Goal: Information Seeking & Learning: Learn about a topic

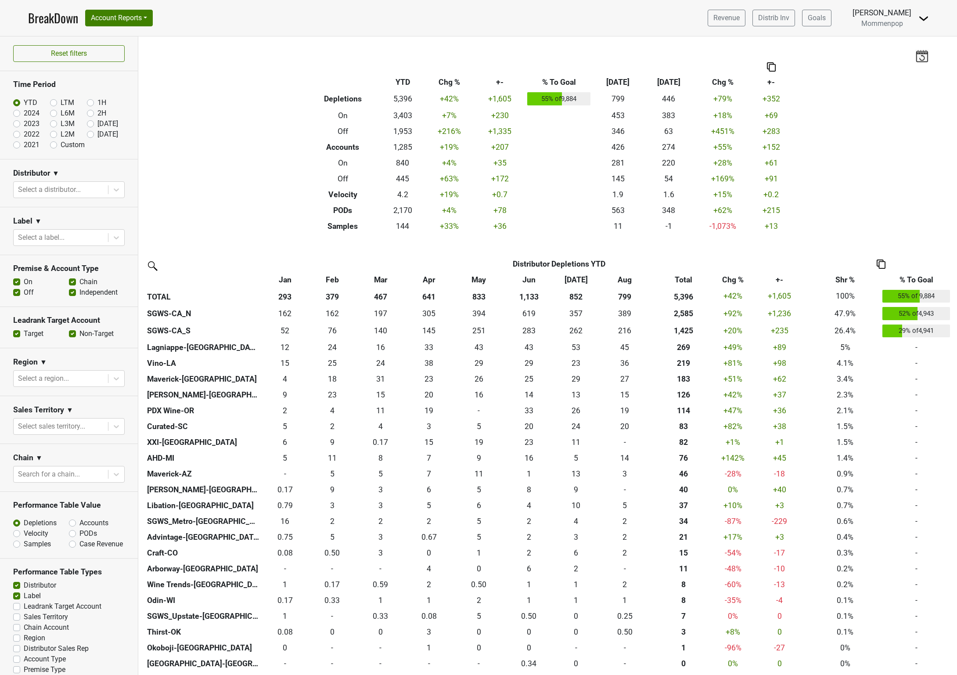
click at [216, 156] on div "Filters Breakdown Type YTD Chg % +- % To Goal Aug ‘25 Aug ‘24 Chg % +- Depletio…" at bounding box center [547, 355] width 819 height 638
click at [230, 154] on div "Filters Breakdown Type YTD Chg % +- % To Goal Aug ‘25 Aug ‘24 Chg % +- Depletio…" at bounding box center [547, 355] width 819 height 638
click at [218, 104] on div "Filters Breakdown Type YTD Chg % +- % To Goal Aug ‘25 Aug ‘24 Chg % +- Depletio…" at bounding box center [547, 355] width 819 height 638
click at [216, 60] on div "Filters Breakdown Type YTD Chg % +- % To Goal Aug ‘25 Aug ‘24 Chg % +- Depletio…" at bounding box center [547, 355] width 819 height 638
click at [211, 61] on div "Filters Breakdown Type YTD Chg % +- % To Goal Aug ‘25 Aug ‘24 Chg % +- Depletio…" at bounding box center [547, 355] width 819 height 638
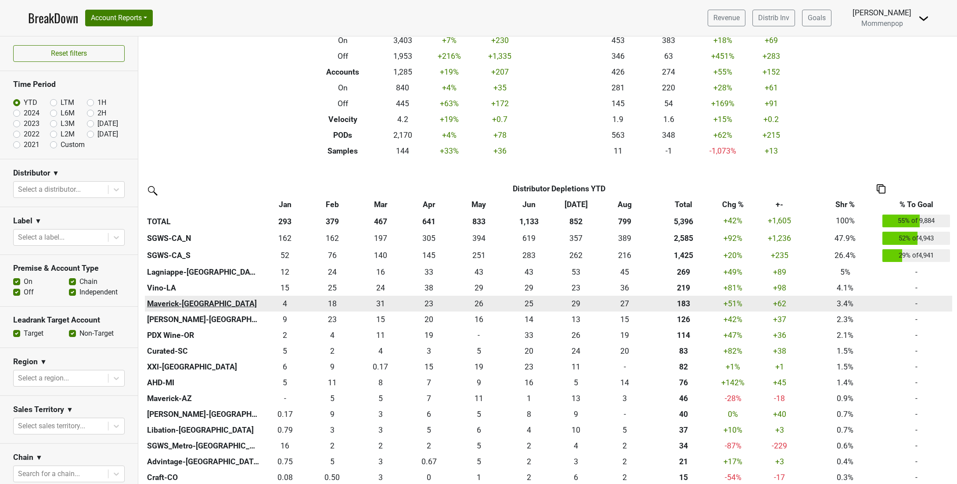
scroll to position [109, 0]
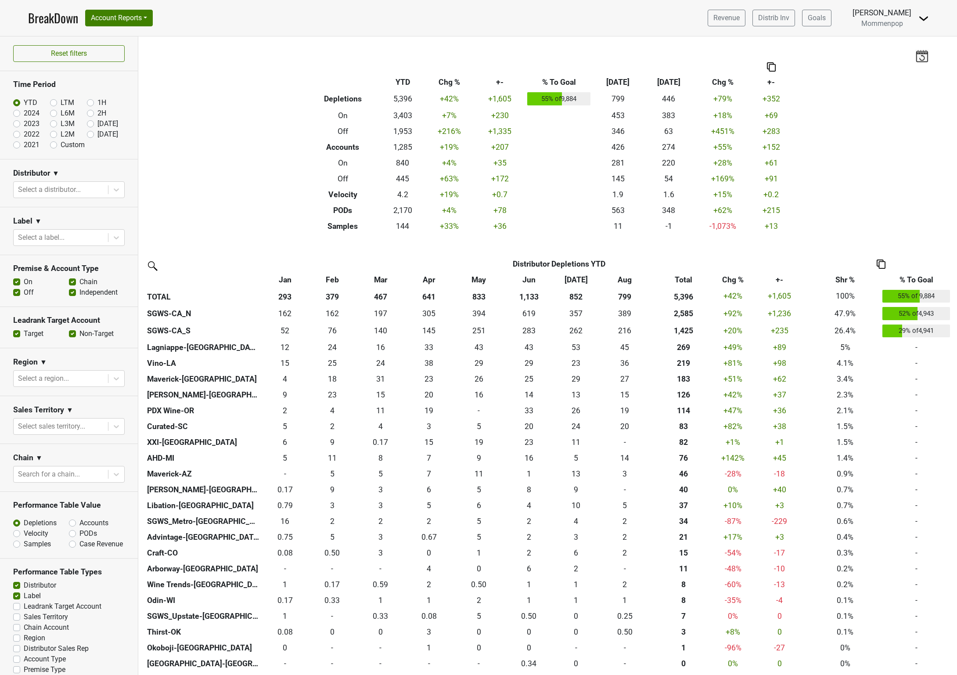
click at [260, 216] on div "Filters Breakdown Type YTD Chg % +- % To Goal Aug ‘[DATE] Chg % +- Depletions 5…" at bounding box center [547, 355] width 819 height 638
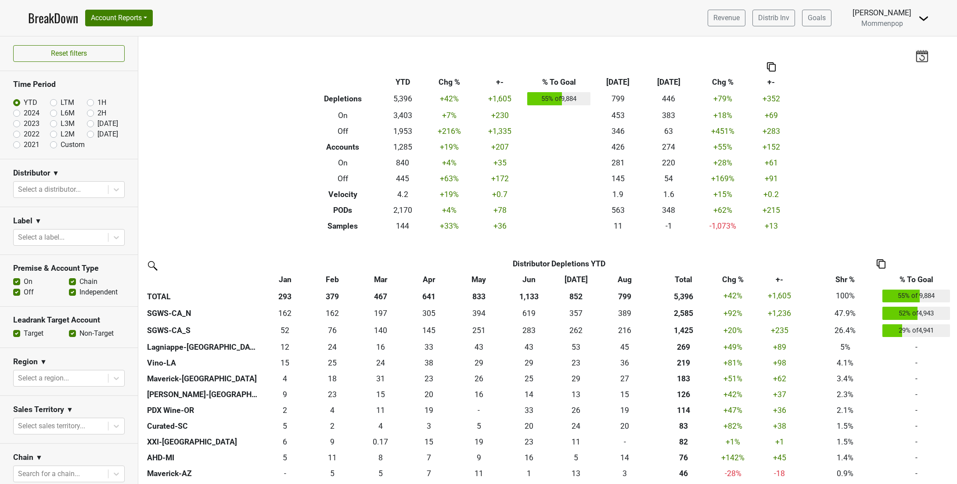
click at [232, 166] on div "Filters Breakdown Type YTD Chg % +- % To Goal Aug ‘[DATE] Chg % +- Depletions 5…" at bounding box center [547, 260] width 819 height 448
click at [231, 155] on div "Filters Breakdown Type YTD Chg % +- % To Goal Aug ‘[DATE] Chg % +- Depletions 5…" at bounding box center [547, 260] width 819 height 448
click at [230, 173] on div "Filters Breakdown Type YTD Chg % +- % To Goal Aug ‘[DATE] Chg % +- Depletions 5…" at bounding box center [547, 260] width 819 height 448
click at [259, 186] on div "Filters Breakdown Type YTD Chg % +- % To Goal Aug ‘[DATE] Chg % +- Depletions 5…" at bounding box center [547, 260] width 819 height 448
click at [230, 165] on div "Filters Breakdown Type YTD Chg % +- % To Goal Aug ‘[DATE] Chg % +- Depletions 5…" at bounding box center [547, 260] width 819 height 448
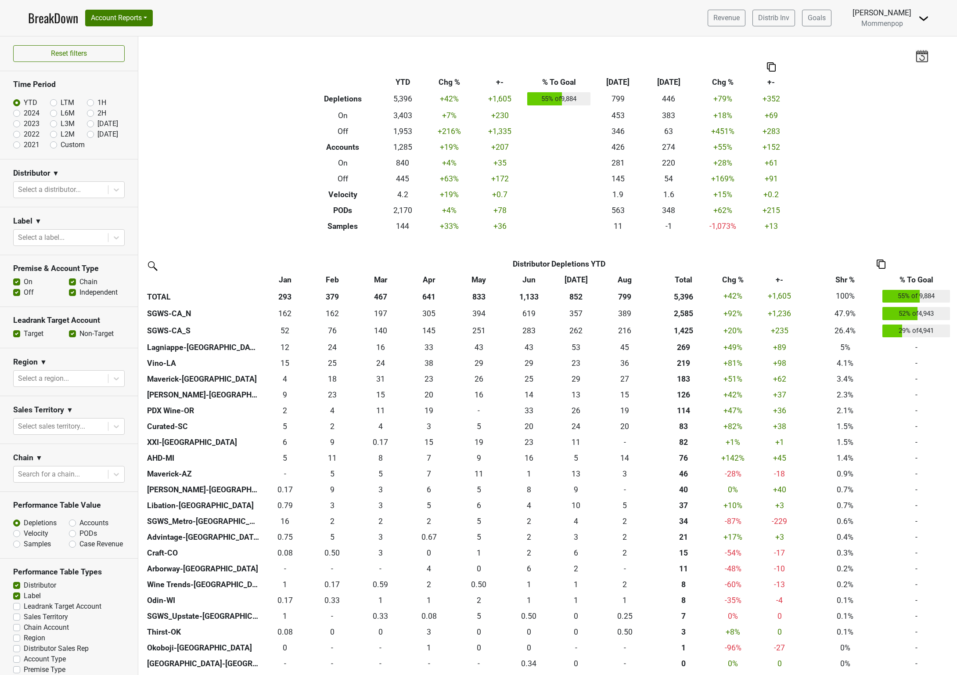
click at [231, 167] on div "Filters Breakdown Type YTD Chg % +- % To Goal Aug ‘[DATE] Chg % +- Depletions 5…" at bounding box center [547, 355] width 819 height 638
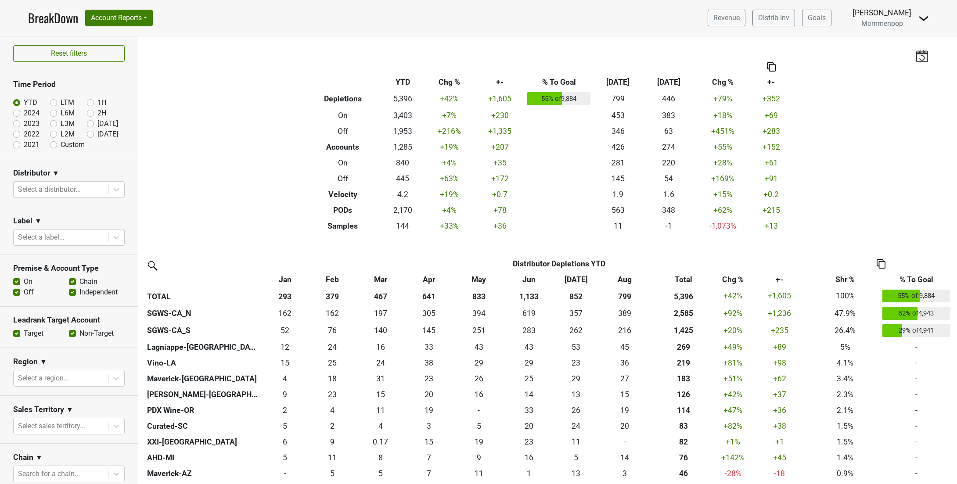
click at [221, 155] on div "Filters Breakdown Type YTD Chg % +- % To Goal Aug ‘[DATE] Chg % +- Depletions 5…" at bounding box center [547, 260] width 819 height 448
click at [223, 168] on div "Filters Breakdown Type YTD Chg % +- % To Goal Aug ‘[DATE] Chg % +- Depletions 5…" at bounding box center [547, 260] width 819 height 448
click at [257, 215] on div "Filters Breakdown Type YTD Chg % +- % To Goal Aug ‘[DATE] Chg % +- Depletions 5…" at bounding box center [547, 260] width 819 height 448
click at [252, 166] on div "Filters Breakdown Type YTD Chg % +- % To Goal Aug ‘[DATE] Chg % +- Depletions 5…" at bounding box center [547, 260] width 819 height 448
click at [235, 166] on div "Filters Breakdown Type YTD Chg % +- % To Goal Aug ‘25 Aug ‘24 Chg % +- Depletio…" at bounding box center [547, 260] width 819 height 448
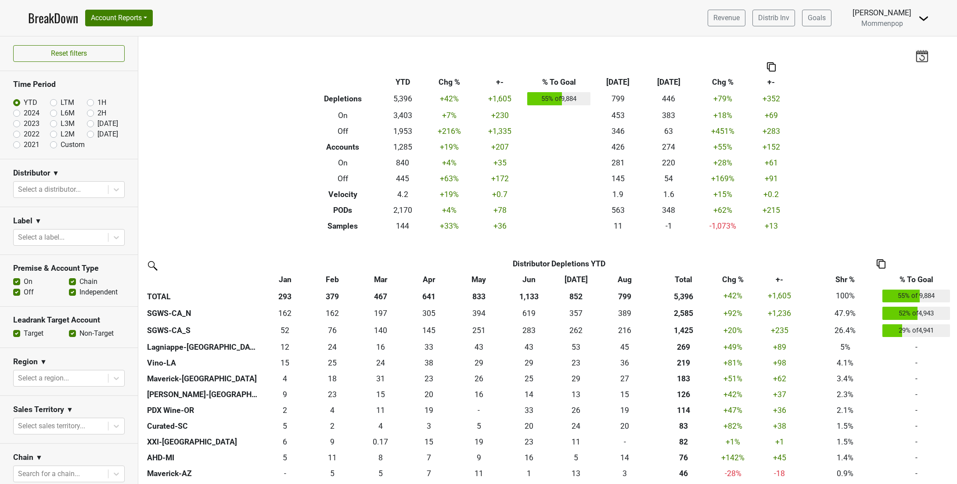
click at [235, 165] on div "Filters Breakdown Type YTD Chg % +- % To Goal Aug ‘25 Aug ‘24 Chg % +- Depletio…" at bounding box center [547, 260] width 819 height 448
click at [255, 130] on div "Filters Breakdown Type YTD Chg % +- % To Goal Aug ‘25 Aug ‘24 Chg % +- Depletio…" at bounding box center [547, 260] width 819 height 448
click at [231, 165] on div "Filters Breakdown Type YTD Chg % +- % To Goal Aug ‘25 Aug ‘24 Chg % +- Depletio…" at bounding box center [547, 260] width 819 height 448
click at [234, 158] on div "Filters Breakdown Type YTD Chg % +- % To Goal Aug ‘25 Aug ‘24 Chg % +- Depletio…" at bounding box center [547, 260] width 819 height 448
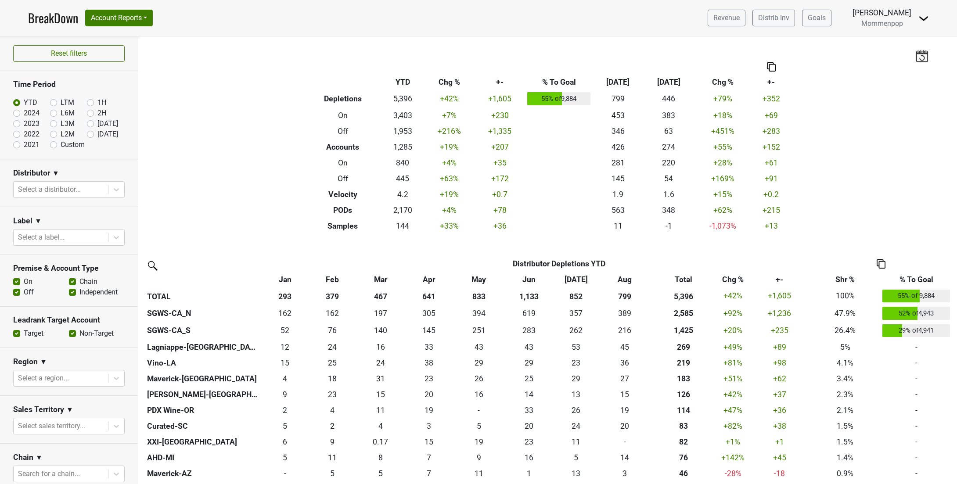
click at [925, 15] on img at bounding box center [923, 18] width 11 height 11
click at [894, 61] on link "Logout" at bounding box center [893, 64] width 69 height 14
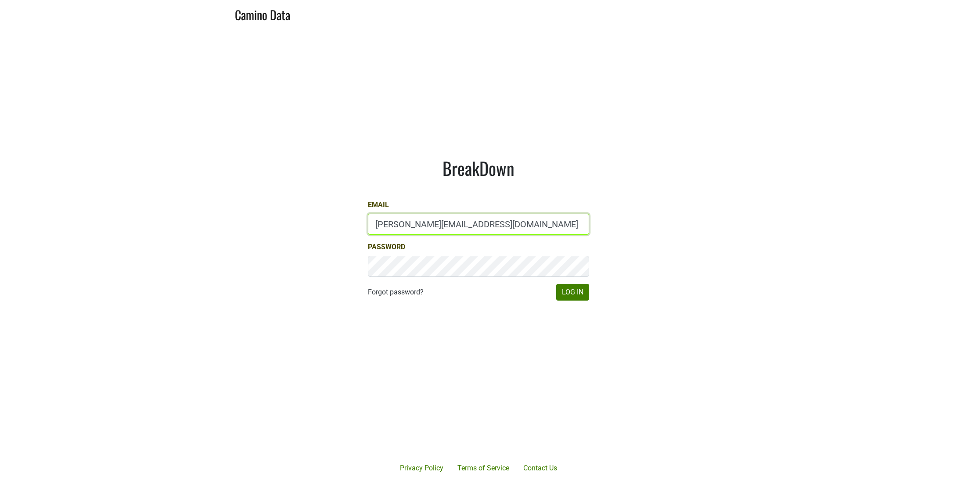
click at [499, 228] on input "[PERSON_NAME][EMAIL_ADDRESS][DOMAIN_NAME]" at bounding box center [478, 224] width 221 height 21
click at [785, 104] on main "BreakDown Email [PERSON_NAME][EMAIL_ADDRESS][DOMAIN_NAME] Password Forgot passw…" at bounding box center [478, 229] width 957 height 403
type input "[PERSON_NAME][EMAIL_ADDRESS][DOMAIN_NAME]"
click at [566, 290] on button "Log In" at bounding box center [572, 292] width 33 height 17
click at [189, 262] on main "BreakDown Email [PERSON_NAME][EMAIL_ADDRESS][DOMAIN_NAME] Password Forgot passw…" at bounding box center [478, 229] width 957 height 403
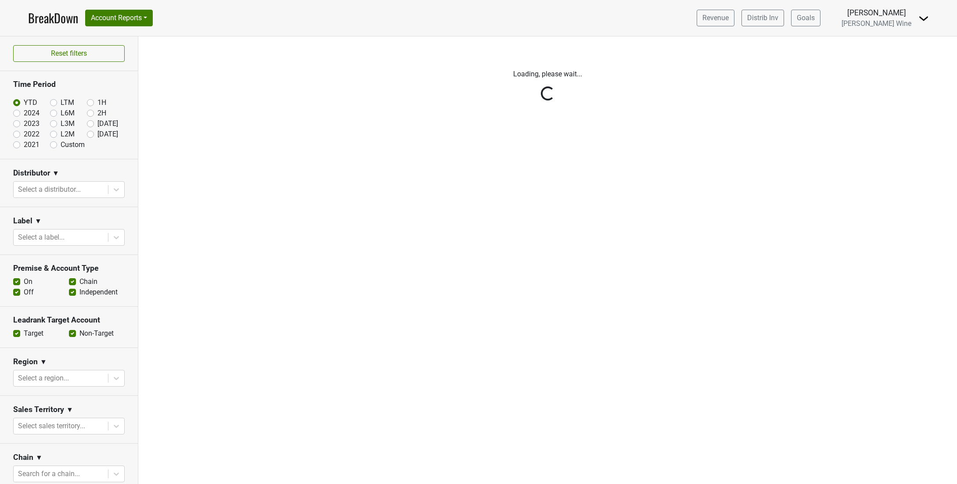
click at [306, 208] on div "Filters Loading, please wait..." at bounding box center [547, 260] width 819 height 448
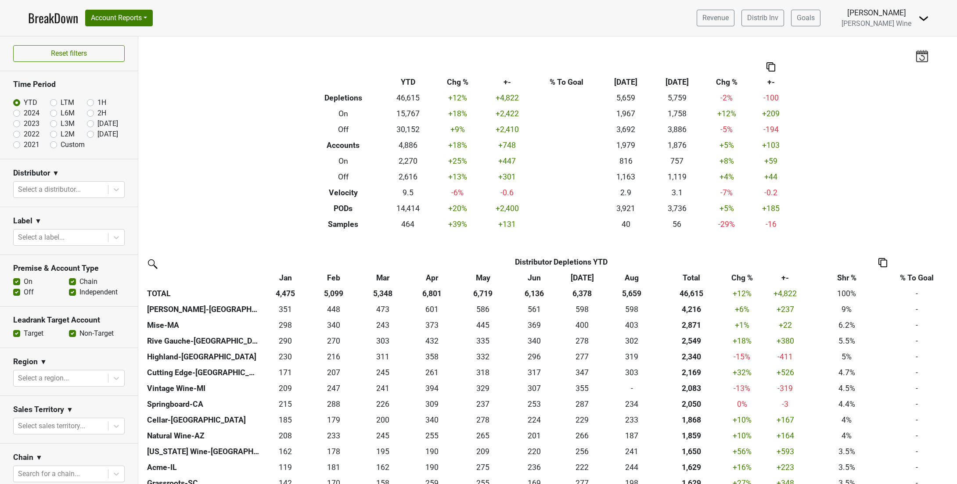
click at [248, 165] on div "Filters Breakdown Type YTD Chg % +- % To Goal Aug ‘[DATE] Chg % +- Depletions 4…" at bounding box center [547, 260] width 819 height 448
click at [247, 138] on div "Filters Breakdown Type YTD Chg % +- % To Goal Aug ‘[DATE] Chg % +- Depletions 4…" at bounding box center [547, 260] width 819 height 448
click at [243, 148] on div "Filters Breakdown Type YTD Chg % +- % To Goal Aug ‘[DATE] Chg % +- Depletions 4…" at bounding box center [547, 260] width 819 height 448
click at [229, 156] on div "Filters Breakdown Type YTD Chg % +- % To Goal Aug ‘[DATE] Chg % +- Depletions 4…" at bounding box center [547, 260] width 819 height 448
click at [218, 147] on div "Filters Breakdown Type YTD Chg % +- % To Goal Aug ‘[DATE] Chg % +- Depletions 4…" at bounding box center [547, 260] width 819 height 448
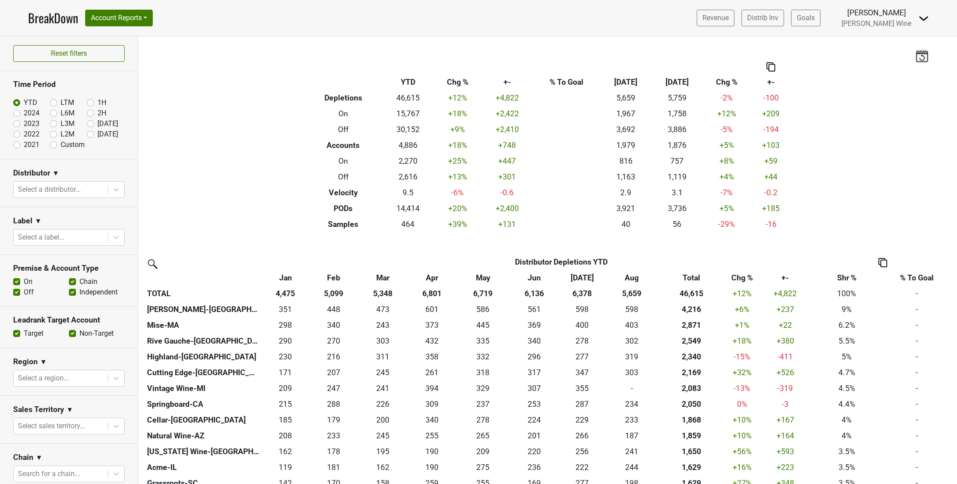
click at [278, 163] on div "Filters Breakdown Type YTD Chg % +- % To Goal Aug ‘[DATE] Chg % +- Depletions 4…" at bounding box center [547, 260] width 819 height 448
click at [216, 166] on div "Filters Breakdown Type YTD Chg % +- % To Goal Aug ‘[DATE] Chg % +- Depletions 4…" at bounding box center [547, 260] width 819 height 448
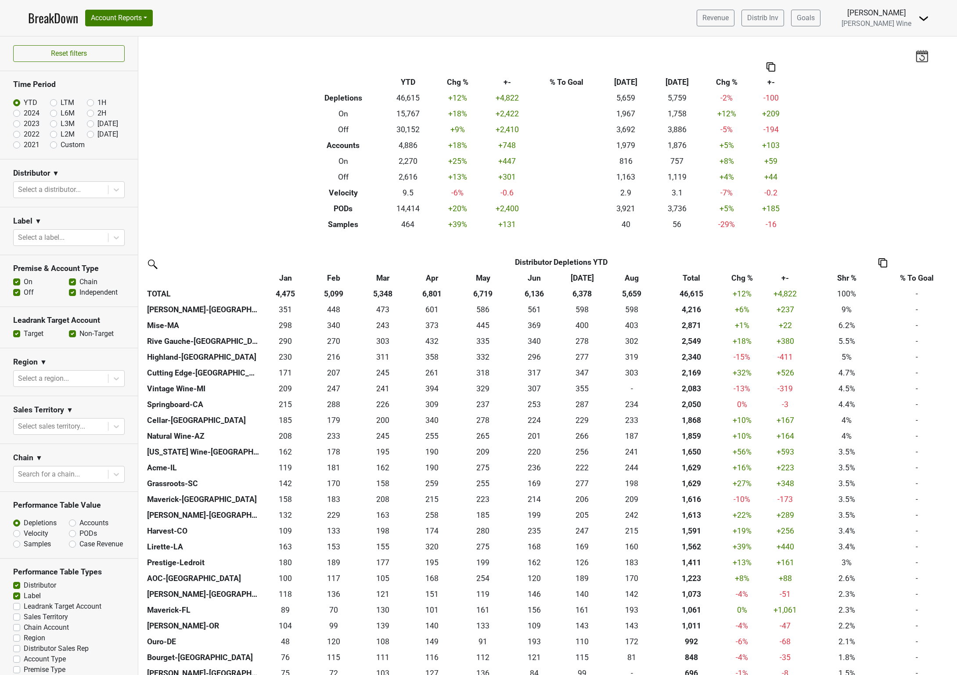
click at [230, 155] on div "Filters Breakdown Type YTD Chg % +- % To Goal Aug ‘[DATE] Chg % +- Depletions 4…" at bounding box center [547, 355] width 819 height 638
click at [280, 173] on div "Filters Breakdown Type YTD Chg % +- % To Goal Aug ‘[DATE] Chg % +- Depletions 4…" at bounding box center [547, 355] width 819 height 638
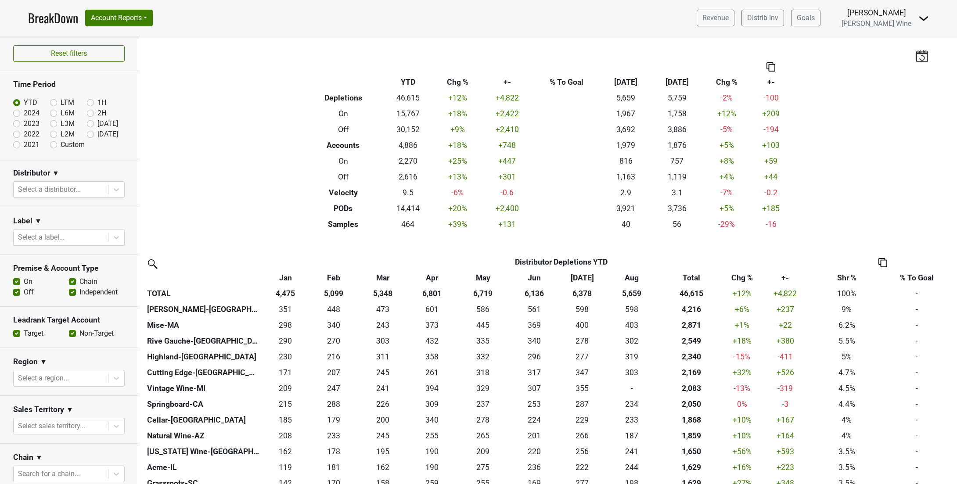
click at [218, 197] on div "Filters Breakdown Type YTD Chg % +- % To Goal Aug ‘[DATE] Chg % +- Depletions 4…" at bounding box center [547, 260] width 819 height 448
click at [220, 179] on div "Filters Breakdown Type YTD Chg % +- % To Goal Aug ‘[DATE] Chg % +- Depletions 4…" at bounding box center [547, 260] width 819 height 448
click at [222, 169] on div "Filters Breakdown Type YTD Chg % +- % To Goal Aug ‘[DATE] Chg % +- Depletions 4…" at bounding box center [547, 260] width 819 height 448
click at [195, 184] on div "Filters Breakdown Type YTD Chg % +- % To Goal Aug ‘[DATE] Chg % +- Depletions 4…" at bounding box center [547, 260] width 819 height 448
click at [220, 165] on div "Filters Breakdown Type YTD Chg % +- % To Goal Aug ‘[DATE] Chg % +- Depletions 4…" at bounding box center [547, 260] width 819 height 448
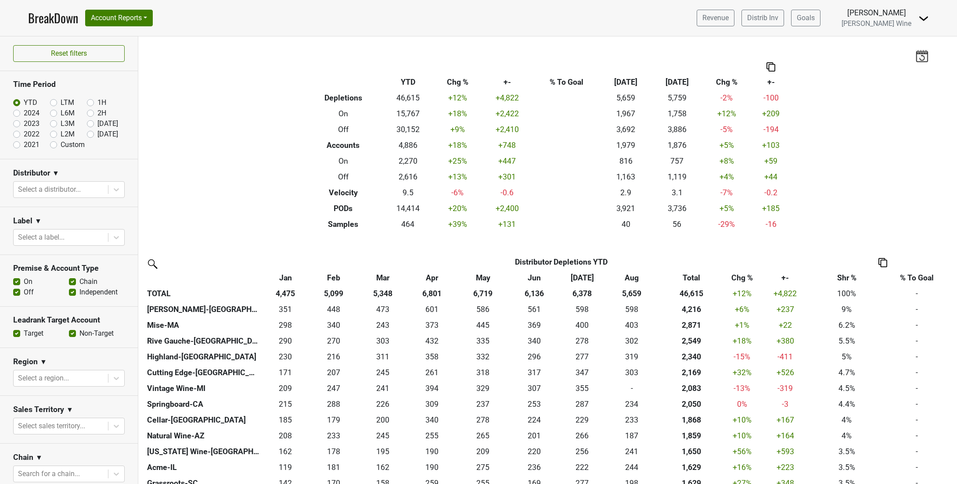
click at [206, 121] on div "Filters Breakdown Type YTD Chg % +- % To Goal Aug ‘[DATE] Chg % +- Depletions 4…" at bounding box center [547, 260] width 819 height 448
click at [232, 205] on div "Filters Breakdown Type YTD Chg % +- % To Goal Aug ‘[DATE] Chg % +- Depletions 4…" at bounding box center [547, 260] width 819 height 448
click at [827, 163] on div "Filters Breakdown Type YTD Chg % +- % To Goal Aug ‘[DATE] Chg % +- Depletions 4…" at bounding box center [547, 260] width 819 height 448
click at [232, 163] on div "Filters Breakdown Type YTD Chg % +- % To Goal Aug ‘[DATE] Chg % +- Depletions 4…" at bounding box center [547, 260] width 819 height 448
click at [231, 177] on div "Filters Breakdown Type YTD Chg % +- % To Goal Aug ‘[DATE] Chg % +- Depletions 4…" at bounding box center [547, 260] width 819 height 448
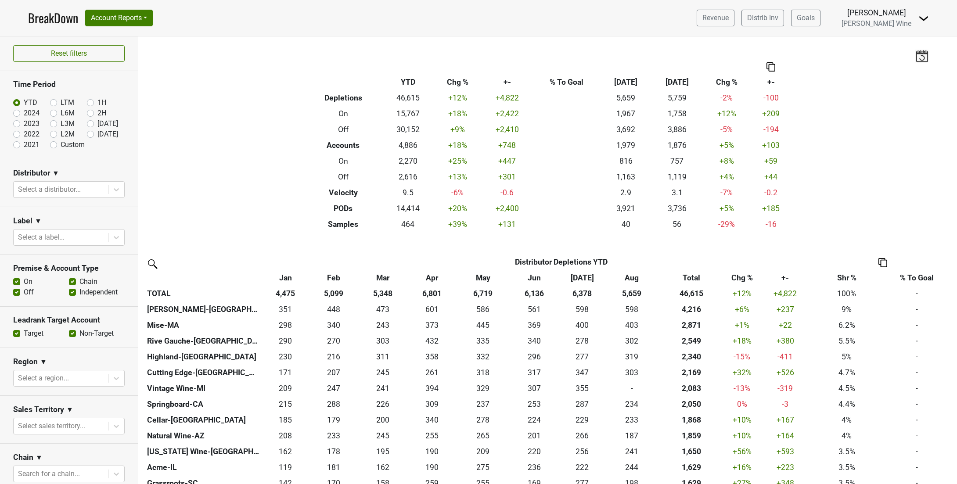
click at [238, 151] on div "Filters Breakdown Type YTD Chg % +- % To Goal Aug ‘[DATE] Chg % +- Depletions 4…" at bounding box center [547, 260] width 819 height 448
click at [235, 157] on div "Filters Breakdown Type YTD Chg % +- % To Goal Aug ‘[DATE] Chg % +- Depletions 4…" at bounding box center [547, 260] width 819 height 448
click at [258, 203] on div "Filters Breakdown Type YTD Chg % +- % To Goal Aug ‘[DATE] Chg % +- Depletions 4…" at bounding box center [547, 260] width 819 height 448
click at [234, 212] on div "Filters Breakdown Type YTD Chg % +- % To Goal Aug ‘[DATE] Chg % +- Depletions 4…" at bounding box center [547, 260] width 819 height 448
click at [231, 160] on div "Filters Breakdown Type YTD Chg % +- % To Goal Aug ‘[DATE] Chg % +- Depletions 4…" at bounding box center [547, 260] width 819 height 448
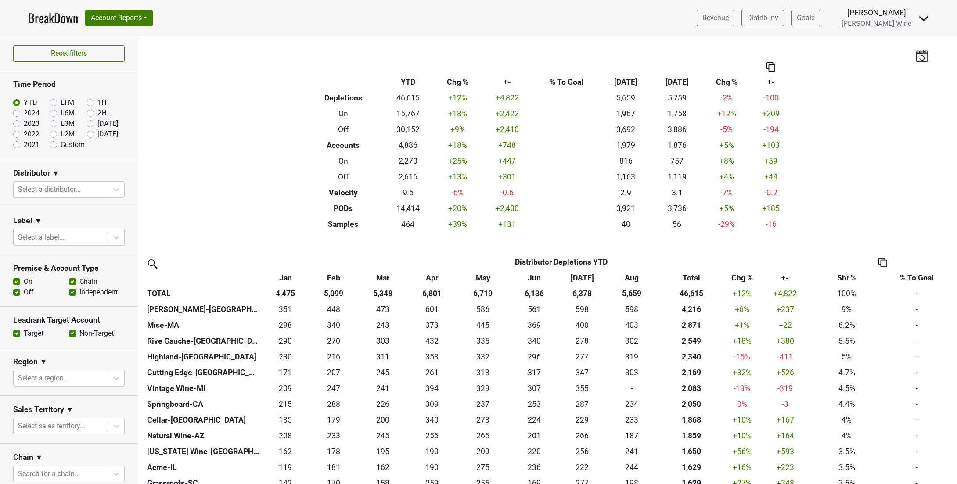
click at [227, 156] on div "Filters Breakdown Type YTD Chg % +- % To Goal Aug ‘[DATE] Chg % +- Depletions 4…" at bounding box center [547, 260] width 819 height 448
click at [227, 163] on div "Filters Breakdown Type YTD Chg % +- % To Goal Aug ‘[DATE] Chg % +- Depletions 4…" at bounding box center [547, 260] width 819 height 448
click at [227, 160] on div "Filters Breakdown Type YTD Chg % +- % To Goal Aug ‘[DATE] Chg % +- Depletions 4…" at bounding box center [547, 260] width 819 height 448
click at [230, 158] on div "Filters Breakdown Type YTD Chg % +- % To Goal Aug ‘[DATE] Chg % +- Depletions 4…" at bounding box center [547, 260] width 819 height 448
click at [227, 166] on div "Filters Breakdown Type YTD Chg % +- % To Goal Aug ‘[DATE] Chg % +- Depletions 4…" at bounding box center [547, 260] width 819 height 448
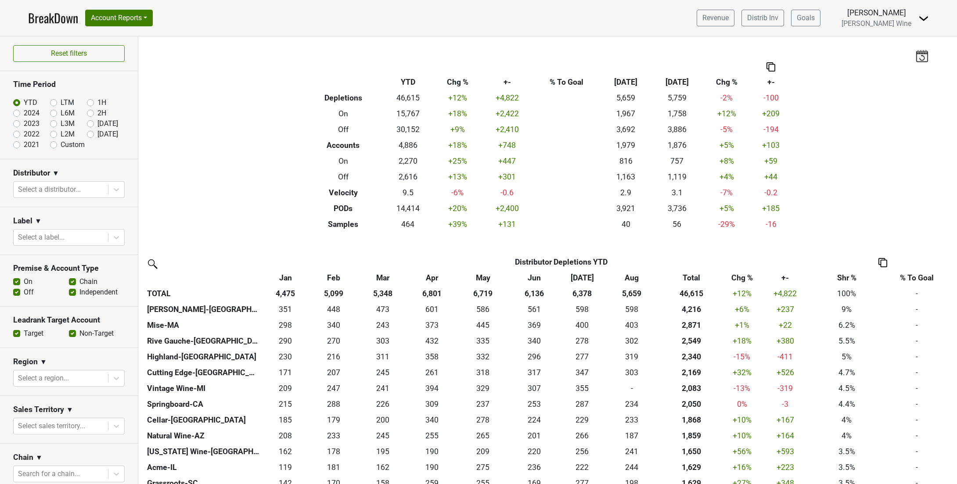
click at [230, 146] on div "Filters Breakdown Type YTD Chg % +- % To Goal Aug ‘[DATE] Chg % +- Depletions 4…" at bounding box center [547, 260] width 819 height 448
click at [229, 162] on div "Filters Breakdown Type YTD Chg % +- % To Goal Aug ‘[DATE] Chg % +- Depletions 4…" at bounding box center [547, 260] width 819 height 448
click at [231, 158] on div "Filters Breakdown Type YTD Chg % +- % To Goal Aug ‘[DATE] Chg % +- Depletions 4…" at bounding box center [547, 260] width 819 height 448
click at [231, 159] on div "Filters Breakdown Type YTD Chg % +- % To Goal Aug ‘[DATE] Chg % +- Depletions 4…" at bounding box center [547, 260] width 819 height 448
click at [222, 167] on div "Filters Breakdown Type YTD Chg % +- % To Goal Aug ‘[DATE] Chg % +- Depletions 4…" at bounding box center [547, 260] width 819 height 448
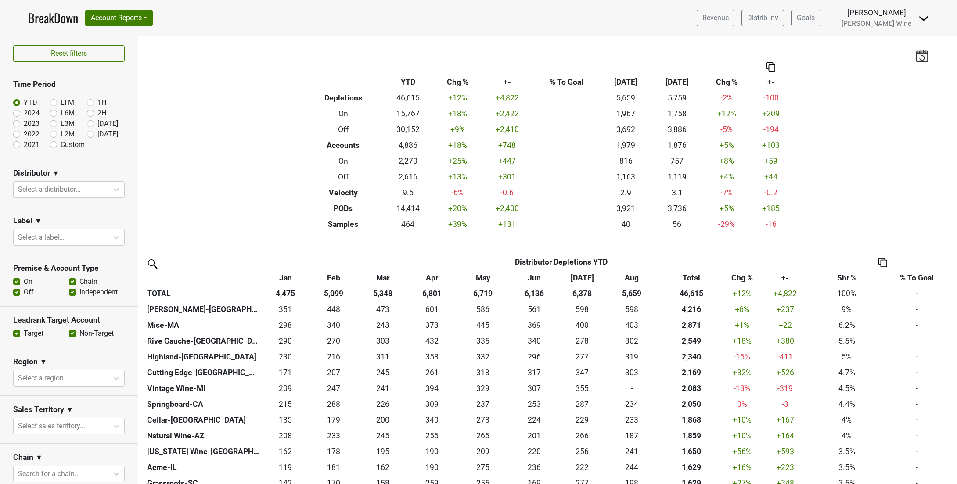
click at [222, 158] on div "Filters Breakdown Type YTD Chg % +- % To Goal Aug ‘[DATE] Chg % +- Depletions 4…" at bounding box center [547, 260] width 819 height 448
click at [226, 155] on div "Filters Breakdown Type YTD Chg % +- % To Goal Aug ‘[DATE] Chg % +- Depletions 4…" at bounding box center [547, 260] width 819 height 448
click at [224, 161] on div "Filters Breakdown Type YTD Chg % +- % To Goal Aug ‘[DATE] Chg % +- Depletions 4…" at bounding box center [547, 260] width 819 height 448
click at [224, 159] on div "Filters Breakdown Type YTD Chg % +- % To Goal Aug ‘[DATE] Chg % +- Depletions 4…" at bounding box center [547, 260] width 819 height 448
click at [234, 158] on div "Filters Breakdown Type YTD Chg % +- % To Goal Aug ‘[DATE] Chg % +- Depletions 4…" at bounding box center [547, 260] width 819 height 448
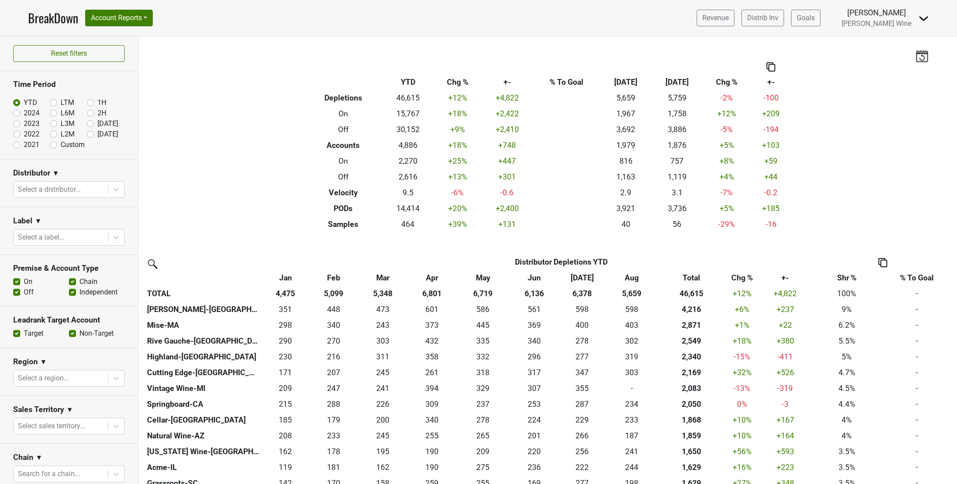
click at [228, 160] on div "Filters Breakdown Type YTD Chg % +- % To Goal Aug ‘[DATE] Chg % +- Depletions 4…" at bounding box center [547, 260] width 819 height 448
click at [229, 162] on div "Filters Breakdown Type YTD Chg % +- % To Goal Aug ‘[DATE] Chg % +- Depletions 4…" at bounding box center [547, 260] width 819 height 448
click at [230, 159] on div "Filters Breakdown Type YTD Chg % +- % To Goal Aug ‘[DATE] Chg % +- Depletions 4…" at bounding box center [547, 260] width 819 height 448
click at [230, 153] on div "Filters Breakdown Type YTD Chg % +- % To Goal Aug ‘[DATE] Chg % +- Depletions 4…" at bounding box center [547, 260] width 819 height 448
click at [226, 157] on div "Filters Breakdown Type YTD Chg % +- % To Goal Aug ‘[DATE] Chg % +- Depletions 4…" at bounding box center [547, 260] width 819 height 448
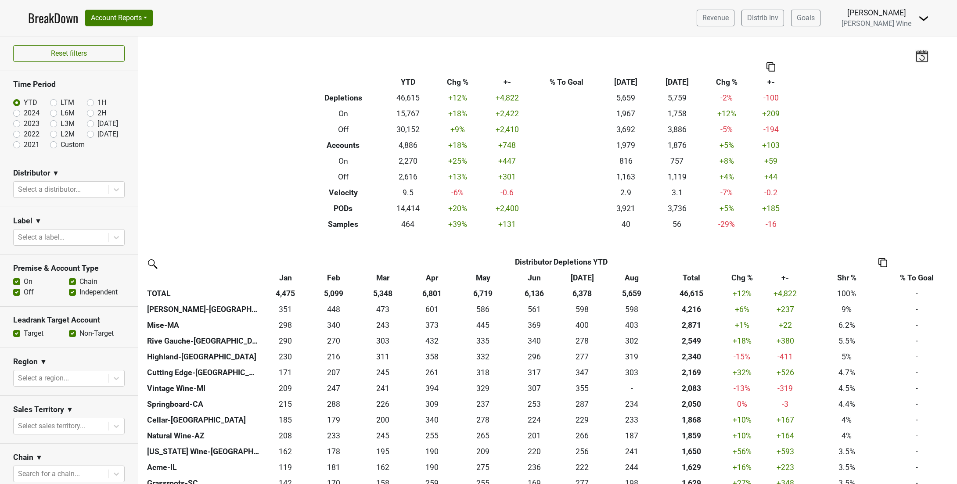
click at [220, 154] on div "Filters Breakdown Type YTD Chg % +- % To Goal Aug ‘[DATE] Chg % +- Depletions 4…" at bounding box center [547, 260] width 819 height 448
click at [222, 155] on div "Filters Breakdown Type YTD Chg % +- % To Goal Aug ‘[DATE] Chg % +- Depletions 4…" at bounding box center [547, 260] width 819 height 448
click at [24, 122] on label "2023" at bounding box center [32, 124] width 16 height 11
click at [16, 122] on input "2023" at bounding box center [30, 123] width 35 height 9
radio input "true"
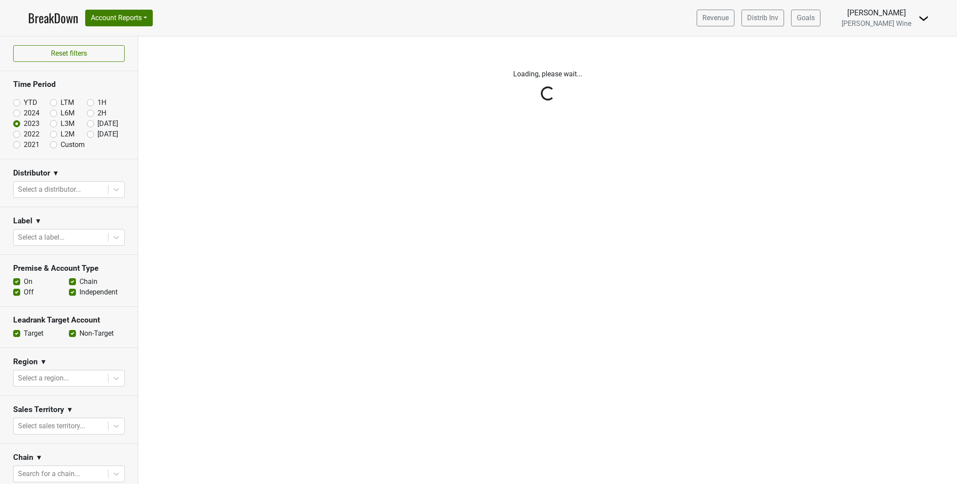
click at [229, 169] on div "Filters Loading, please wait..." at bounding box center [547, 260] width 819 height 448
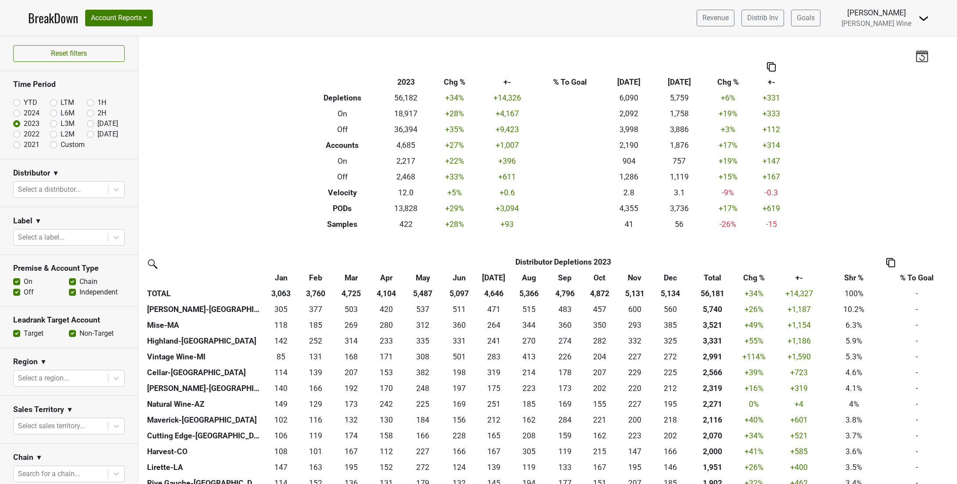
click at [256, 158] on div "Filters Breakdown Type 2023 Chg % +- % To Goal Aug ‘[DATE] Chg % +- Depletions …" at bounding box center [547, 260] width 819 height 448
click at [221, 170] on div "Filters Breakdown Type 2023 Chg % +- % To Goal Aug ‘[DATE] Chg % +- Depletions …" at bounding box center [547, 260] width 819 height 448
click at [221, 164] on div "Filters Breakdown Type 2023 Chg % +- % To Goal Aug ‘[DATE] Chg % +- Depletions …" at bounding box center [547, 260] width 819 height 448
click at [221, 157] on div "Filters Breakdown Type 2023 Chg % +- % To Goal Aug ‘[DATE] Chg % +- Depletions …" at bounding box center [547, 260] width 819 height 448
click at [223, 152] on div "Filters Breakdown Type 2023 Chg % +- % To Goal Aug ‘[DATE] Chg % +- Depletions …" at bounding box center [547, 260] width 819 height 448
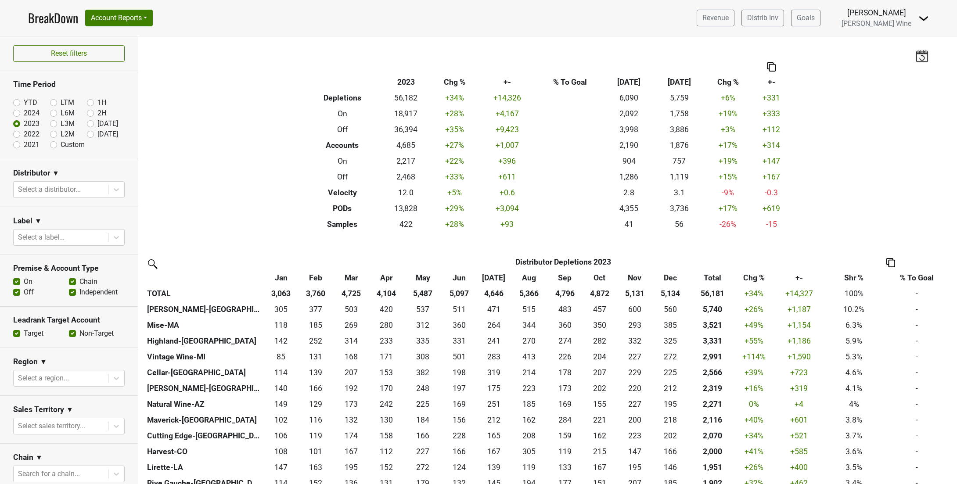
click at [24, 145] on label "2021" at bounding box center [32, 145] width 16 height 11
click at [18, 145] on input "2021" at bounding box center [30, 144] width 35 height 9
radio input "true"
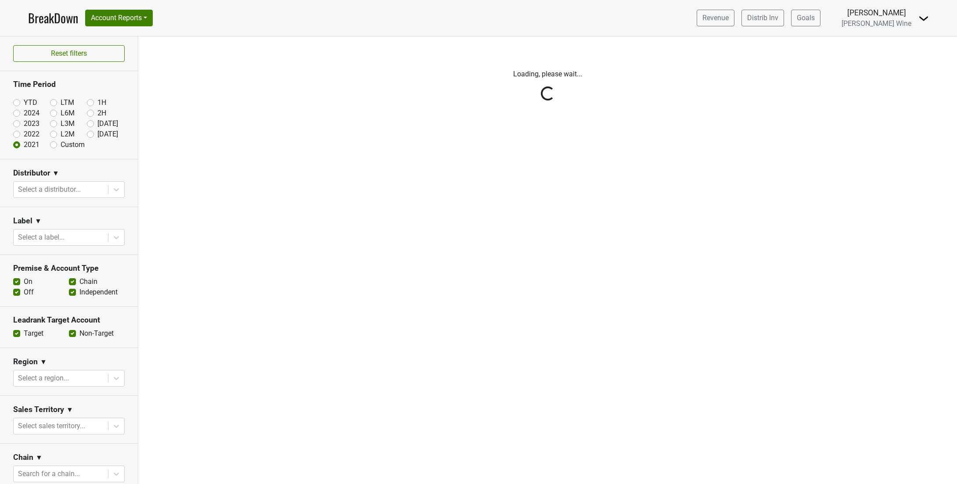
click at [257, 180] on div "Filters Loading, please wait..." at bounding box center [547, 260] width 819 height 448
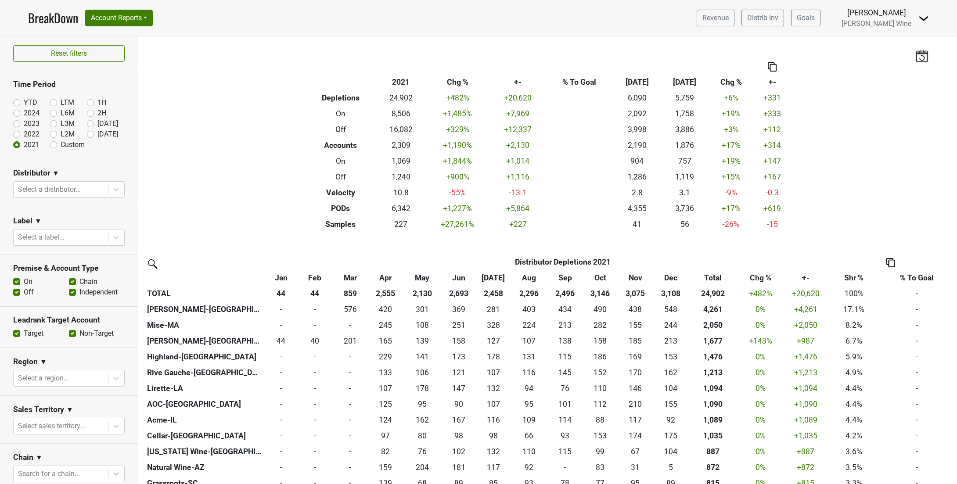
click at [230, 150] on div "Filters Breakdown Type 2021 Chg % +- % To Goal Aug ‘[DATE] Chg % +- Depletions …" at bounding box center [547, 260] width 819 height 448
click at [230, 155] on div "Filters Breakdown Type 2021 Chg % +- % To Goal Aug ‘[DATE] Chg % +- Depletions …" at bounding box center [547, 260] width 819 height 448
click at [230, 152] on div "Filters Breakdown Type 2021 Chg % +- % To Goal Aug ‘[DATE] Chg % +- Depletions …" at bounding box center [547, 260] width 819 height 448
click at [61, 147] on label "Custom" at bounding box center [73, 145] width 24 height 11
click at [53, 147] on input "Custom" at bounding box center [67, 144] width 35 height 9
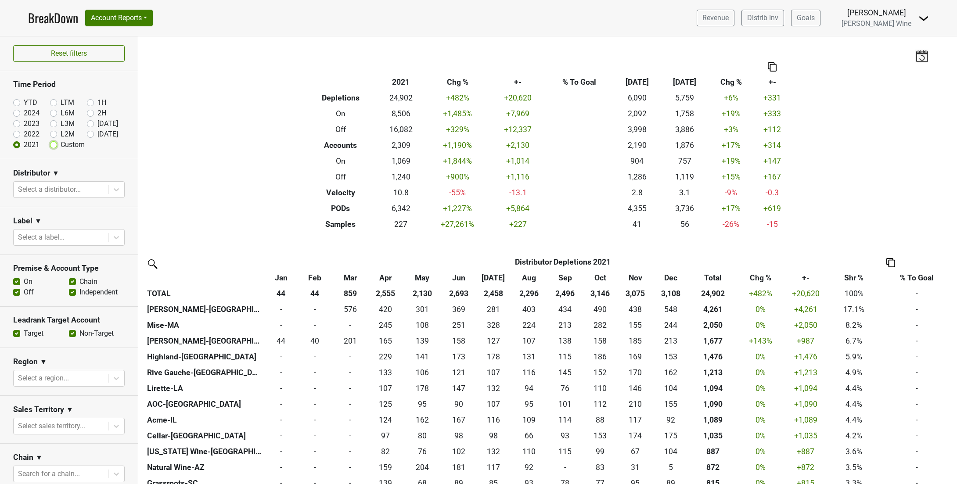
radio input "true"
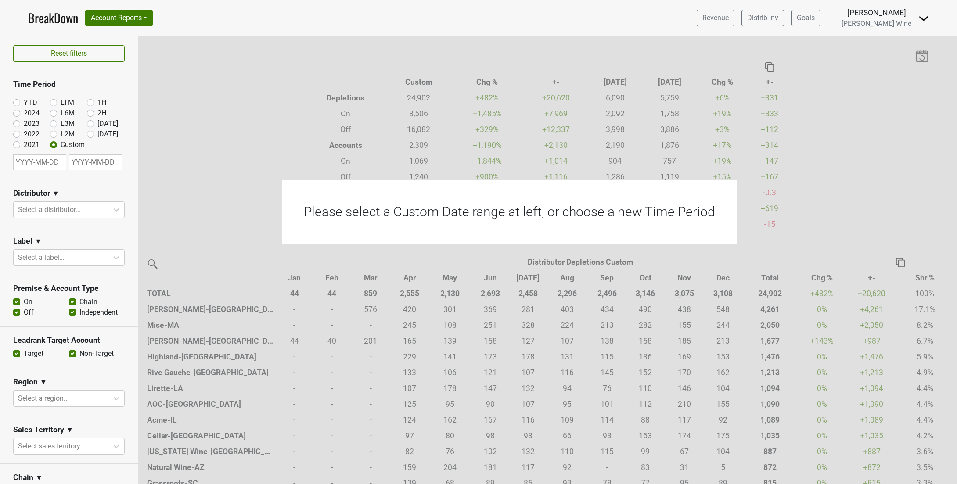
click at [24, 144] on label "2021" at bounding box center [32, 145] width 16 height 11
click at [16, 144] on input "2021" at bounding box center [30, 144] width 35 height 9
radio input "true"
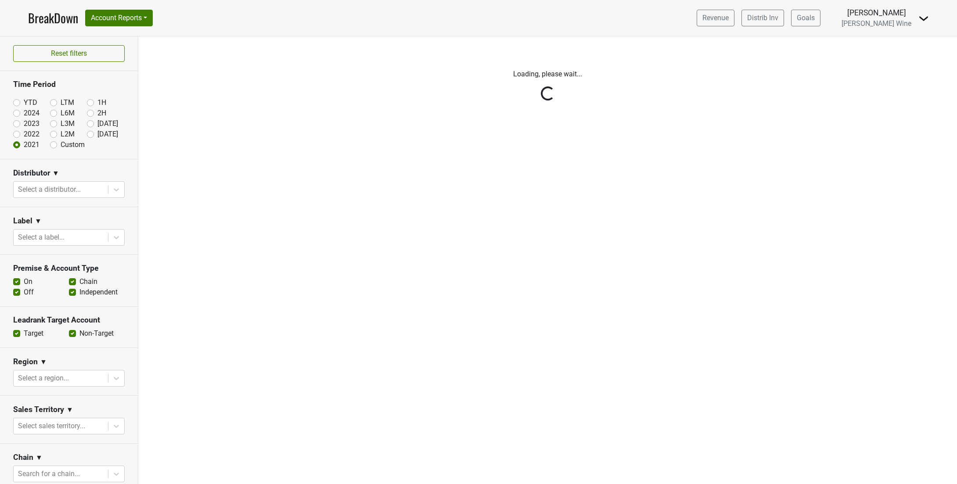
click at [219, 248] on div "Filters Loading, please wait..." at bounding box center [547, 260] width 819 height 448
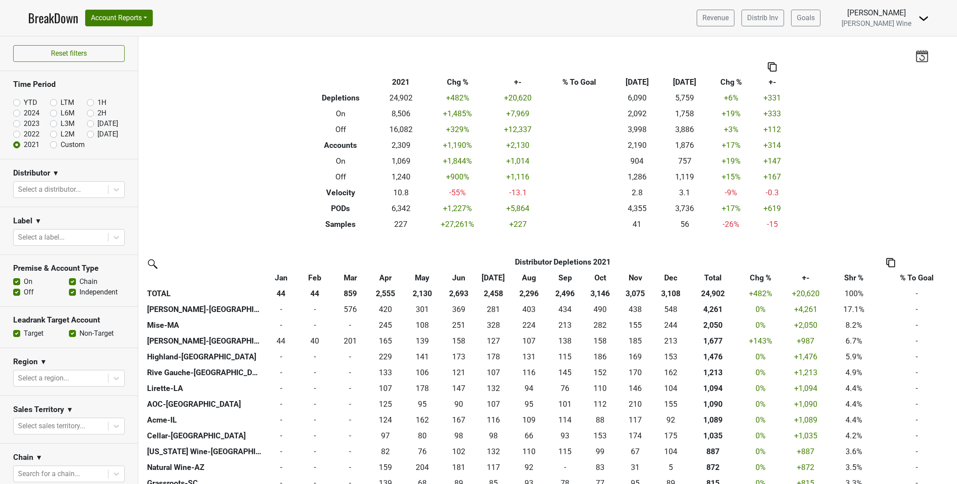
click at [228, 162] on div "Filters Breakdown Type 2021 Chg % +- % To Goal Aug ‘[DATE] Chg % +- Depletions …" at bounding box center [547, 260] width 819 height 448
click at [228, 160] on div "Filters Breakdown Type 2021 Chg % +- % To Goal Aug ‘[DATE] Chg % +- Depletions …" at bounding box center [547, 260] width 819 height 448
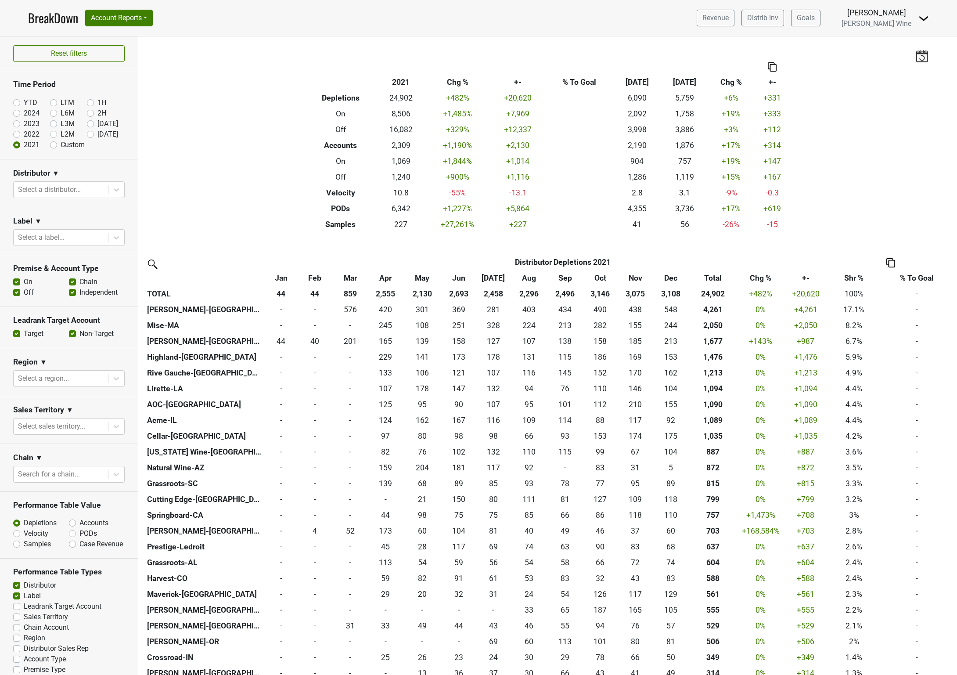
click at [209, 173] on div "Filters Breakdown Type 2021 Chg % +- % To Goal Aug ‘[DATE] Chg % +- Depletions …" at bounding box center [547, 355] width 819 height 638
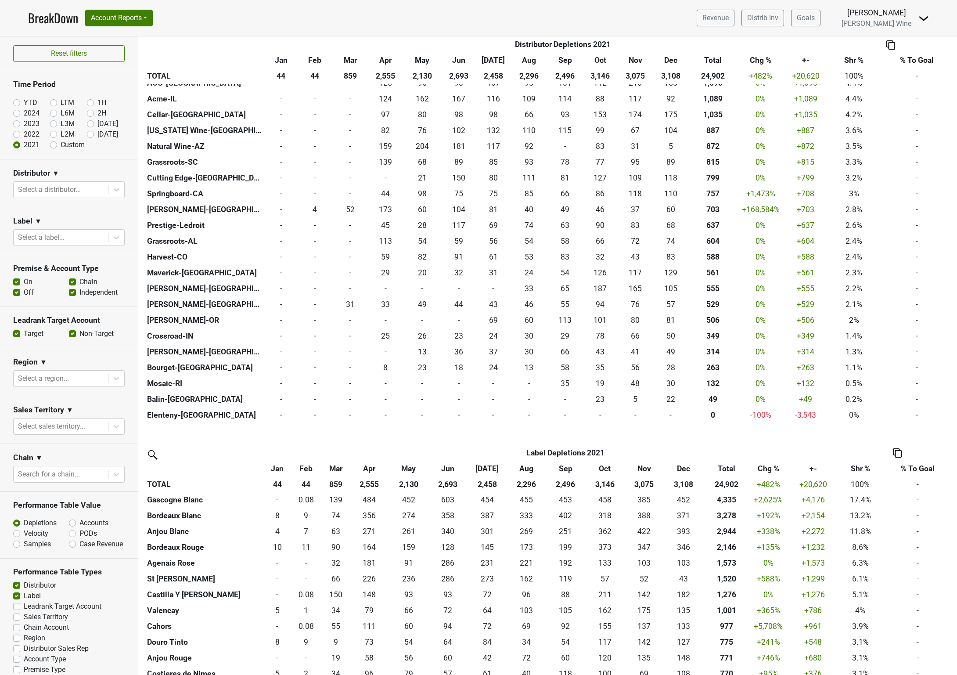
scroll to position [322, 0]
click at [24, 484] on label "Velocity" at bounding box center [36, 533] width 25 height 11
click at [17, 484] on input "Velocity" at bounding box center [39, 532] width 53 height 9
radio input "true"
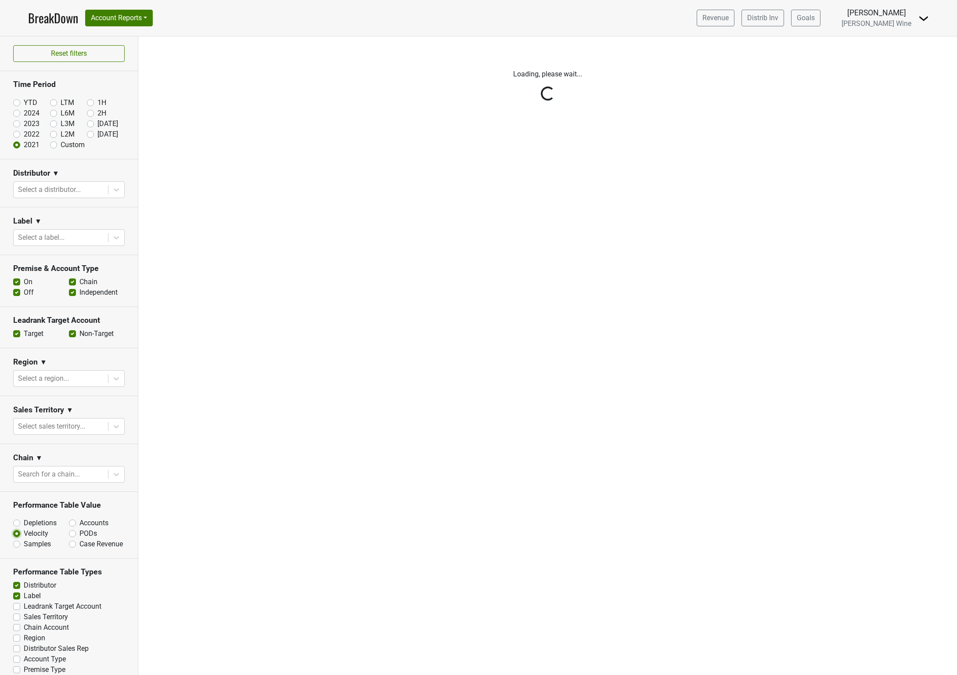
scroll to position [0, 0]
click at [247, 452] on div "Filters Loading, please wait..." at bounding box center [547, 355] width 819 height 638
click at [74, 484] on div "Reset filters Time Period YTD LTM 1H 2024 L6M 2H 2023 L3M Aug '25 2022 L2M Sep …" at bounding box center [69, 355] width 138 height 638
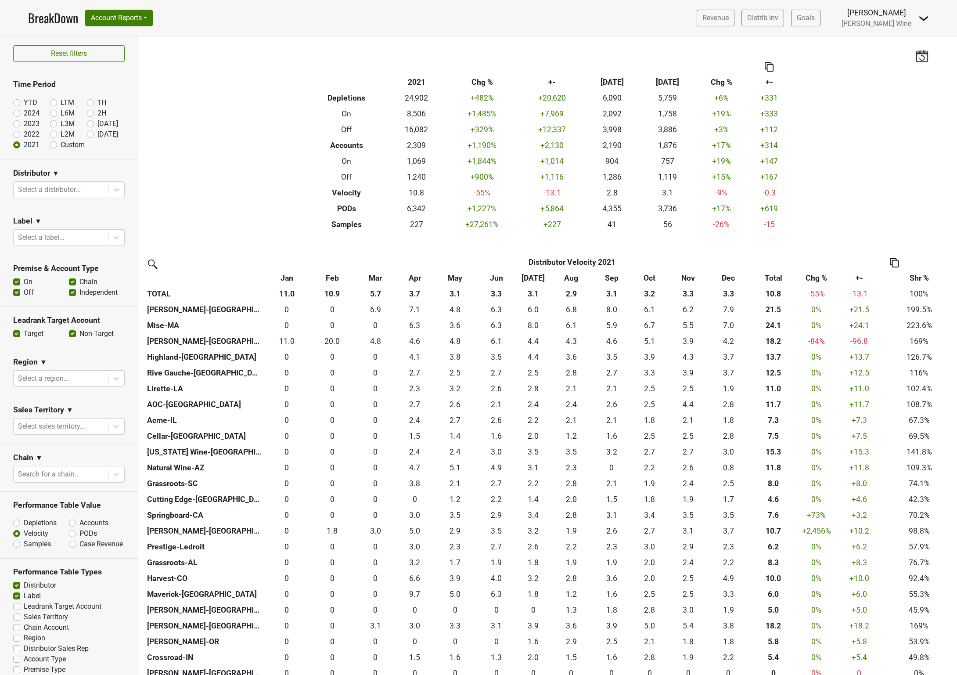
click at [79, 484] on label "Accounts" at bounding box center [93, 523] width 29 height 11
click at [72, 484] on input "Accounts" at bounding box center [95, 522] width 53 height 9
radio input "true"
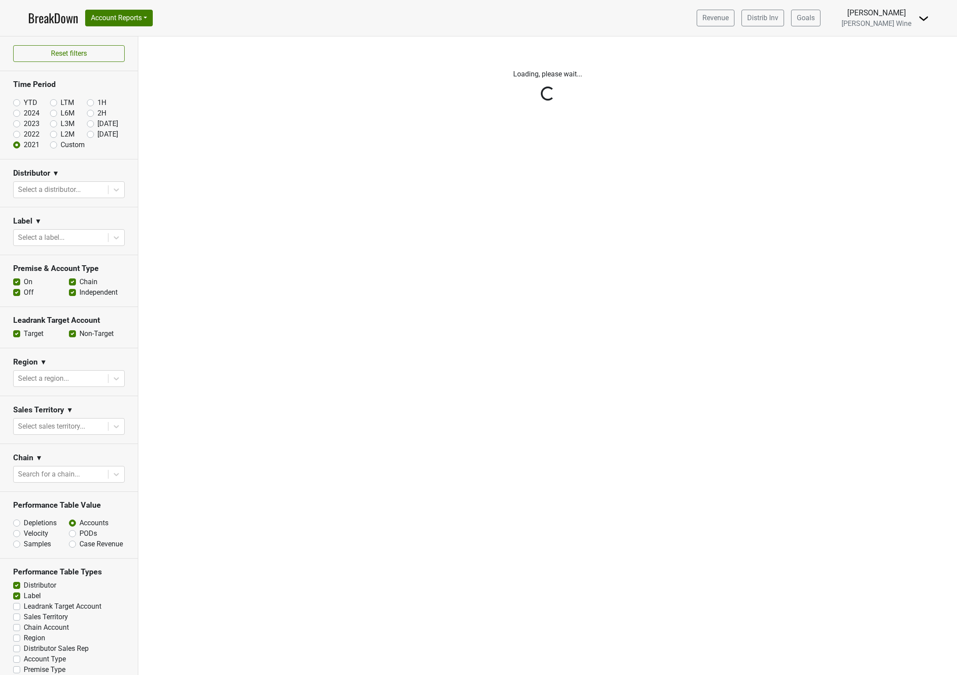
click at [167, 318] on div "Filters Loading, please wait..." at bounding box center [547, 355] width 819 height 638
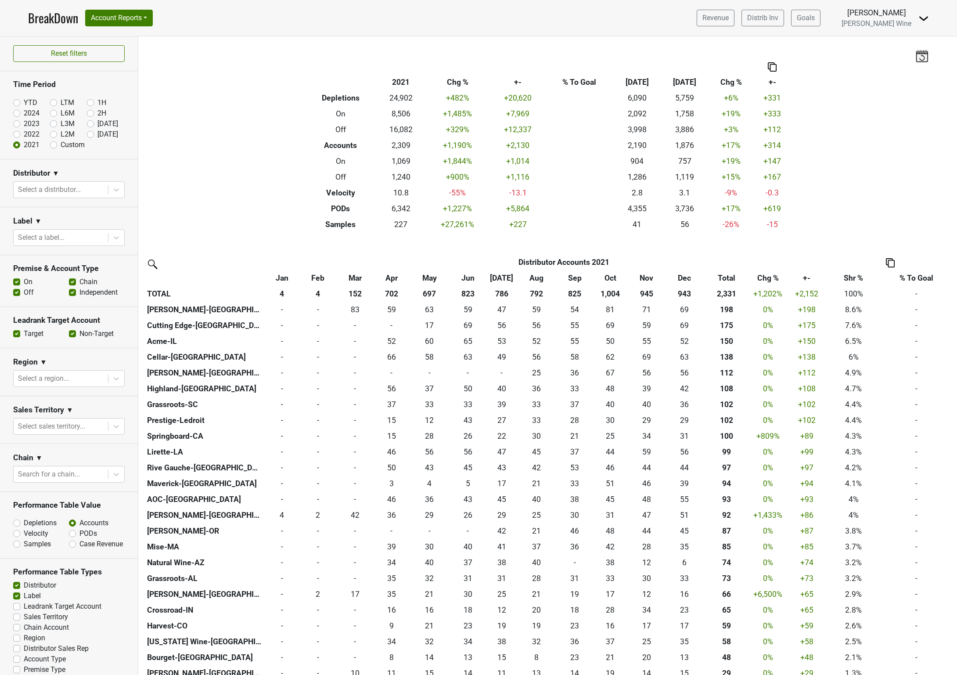
click at [237, 162] on div "Filters Breakdown Type 2021 Chg % +- % To Goal Aug ‘[DATE] Chg % +- Depletions …" at bounding box center [547, 355] width 819 height 638
click at [230, 162] on div "Filters Breakdown Type 2021 Chg % +- % To Goal Aug ‘[DATE] Chg % +- Depletions …" at bounding box center [547, 355] width 819 height 638
click at [226, 163] on div "Filters Breakdown Type 2021 Chg % +- % To Goal Aug ‘[DATE] Chg % +- Depletions …" at bounding box center [547, 355] width 819 height 638
click at [221, 161] on div "Filters Breakdown Type 2021 Chg % +- % To Goal Aug ‘[DATE] Chg % +- Depletions …" at bounding box center [547, 355] width 819 height 638
click at [24, 484] on label "Depletions" at bounding box center [40, 523] width 33 height 11
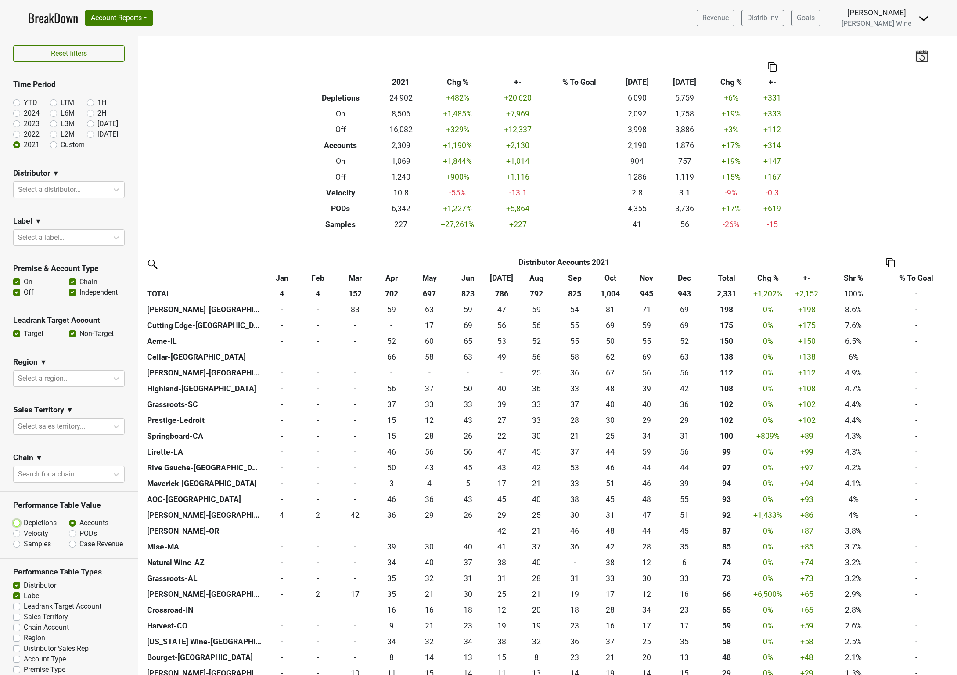
click at [18, 484] on input "Depletions" at bounding box center [39, 522] width 53 height 9
radio input "true"
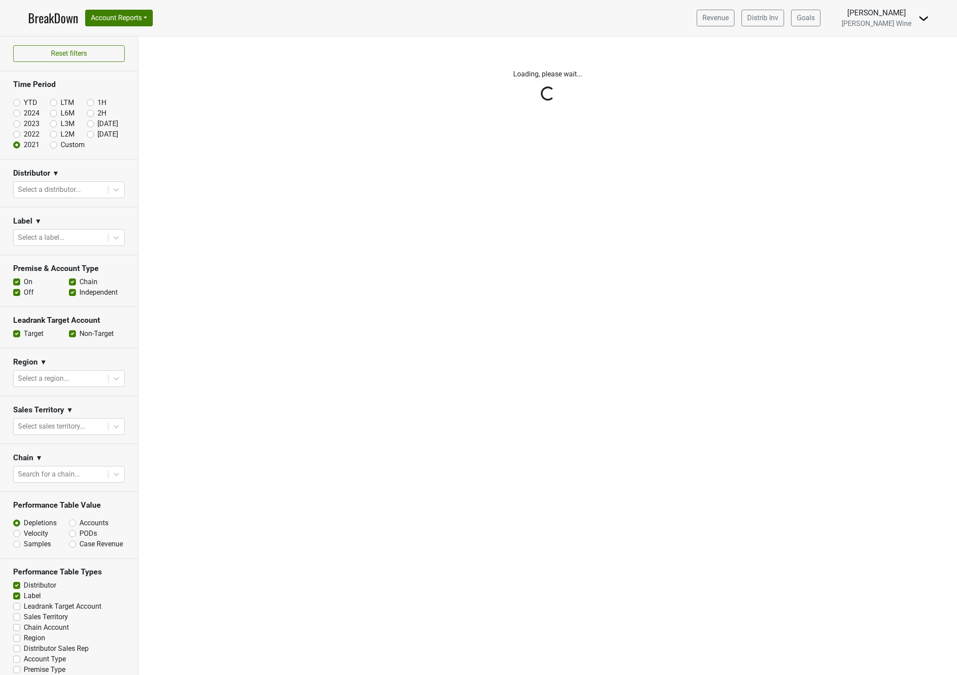
click at [258, 482] on div "Filters Loading, please wait..." at bounding box center [547, 355] width 819 height 638
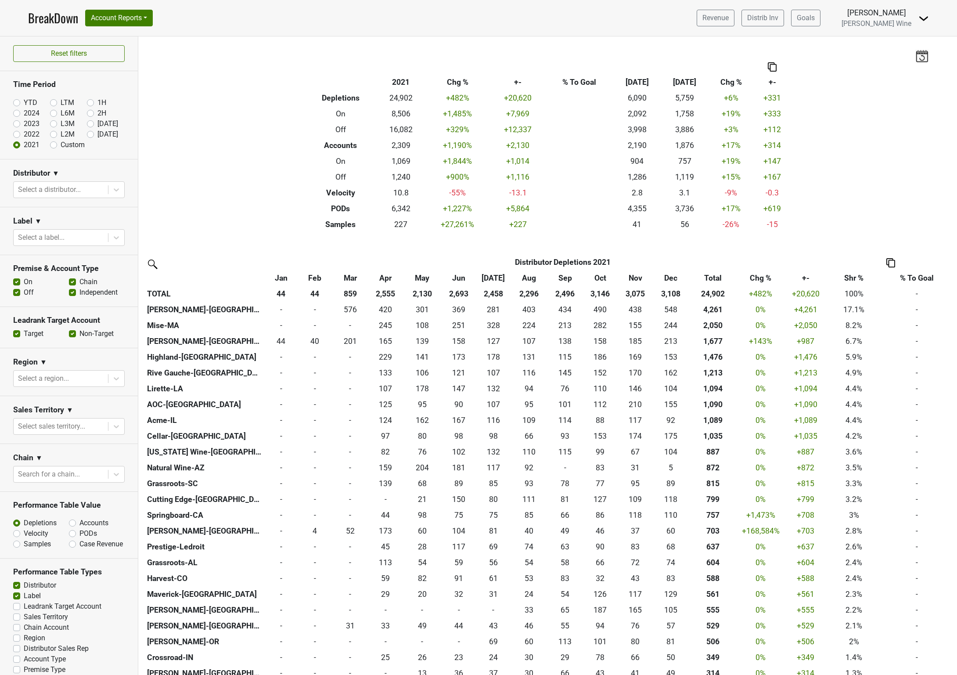
click at [79, 484] on label "Accounts" at bounding box center [93, 523] width 29 height 11
click at [72, 484] on input "Accounts" at bounding box center [95, 522] width 53 height 9
radio input "true"
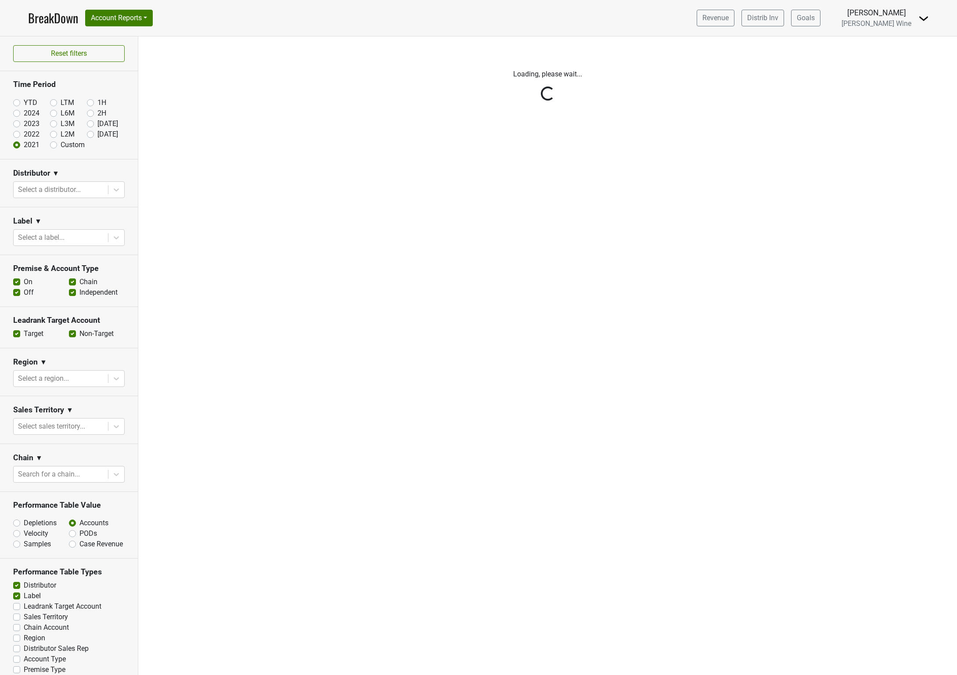
click at [198, 272] on div "Filters Loading, please wait..." at bounding box center [547, 355] width 819 height 638
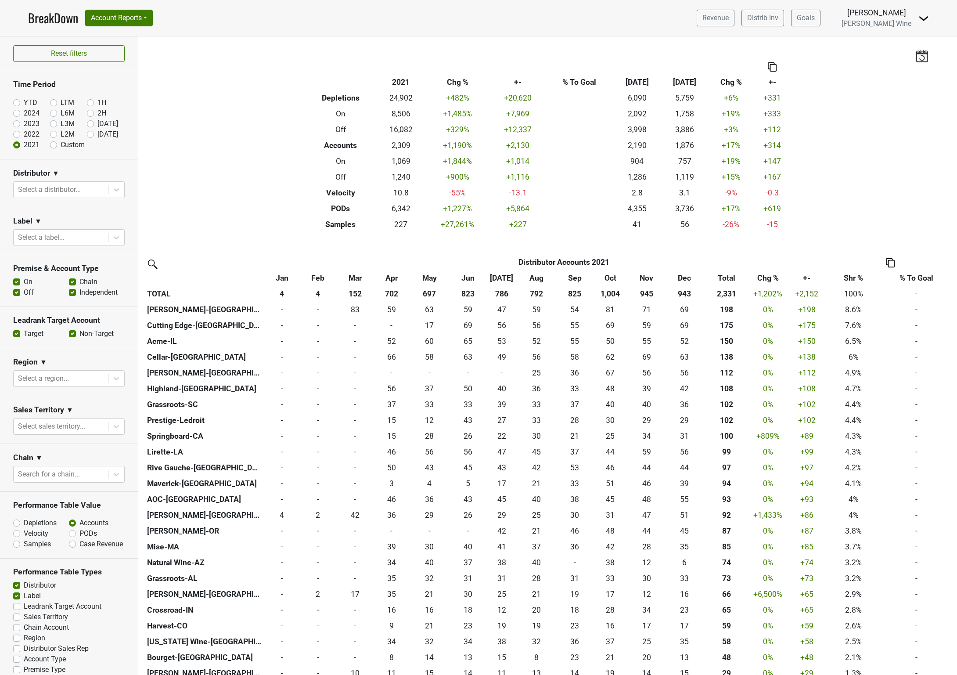
click at [268, 224] on div "Filters Breakdown Type 2021 Chg % +- % To Goal Aug ‘[DATE] Chg % +- Depletions …" at bounding box center [547, 355] width 819 height 638
click at [228, 157] on div "Filters Breakdown Type 2021 Chg % +- % To Goal Aug ‘[DATE] Chg % +- Depletions …" at bounding box center [547, 355] width 819 height 638
click at [222, 158] on div "Filters Breakdown Type 2021 Chg % +- % To Goal Aug ‘[DATE] Chg % +- Depletions …" at bounding box center [547, 355] width 819 height 638
click at [225, 164] on div "Filters Breakdown Type 2021 Chg % +- % To Goal Aug ‘[DATE] Chg % +- Depletions …" at bounding box center [547, 355] width 819 height 638
click at [223, 161] on div "Filters Breakdown Type 2021 Chg % +- % To Goal Aug ‘[DATE] Chg % +- Depletions …" at bounding box center [547, 355] width 819 height 638
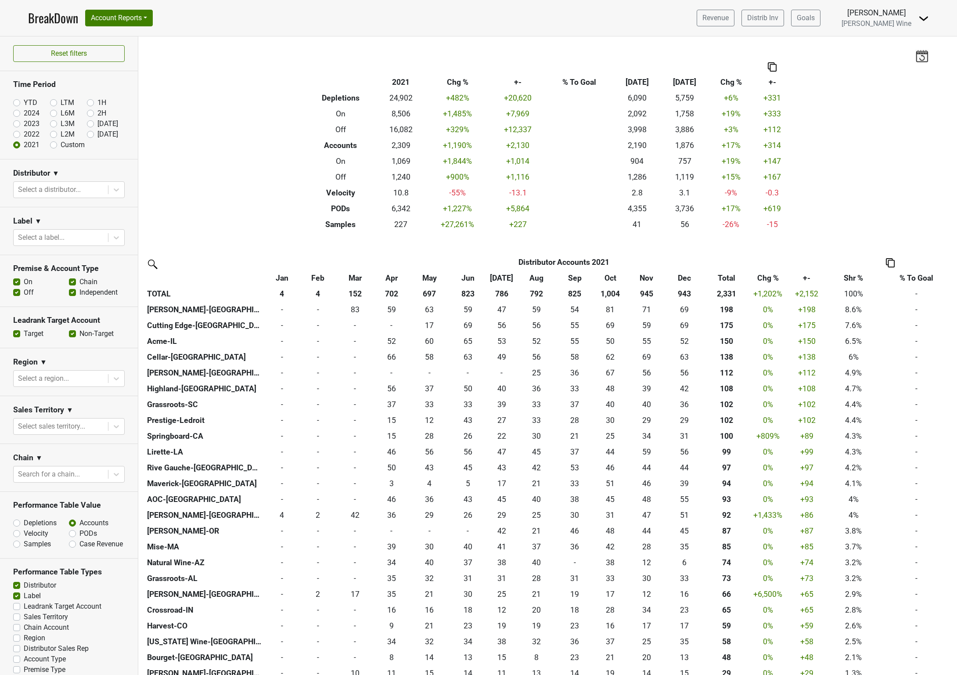
click at [228, 165] on div "Filters Breakdown Type 2021 Chg % +- % To Goal Aug ‘[DATE] Chg % +- Depletions …" at bounding box center [547, 355] width 819 height 638
click at [228, 163] on div "Filters Breakdown Type 2021 Chg % +- % To Goal Aug ‘[DATE] Chg % +- Depletions …" at bounding box center [547, 355] width 819 height 638
click at [227, 165] on div "Filters Breakdown Type 2021 Chg % +- % To Goal Aug ‘[DATE] Chg % +- Depletions …" at bounding box center [547, 355] width 819 height 638
click at [225, 153] on div "Filters Breakdown Type 2021 Chg % +- % To Goal Aug ‘[DATE] Chg % +- Depletions …" at bounding box center [547, 355] width 819 height 638
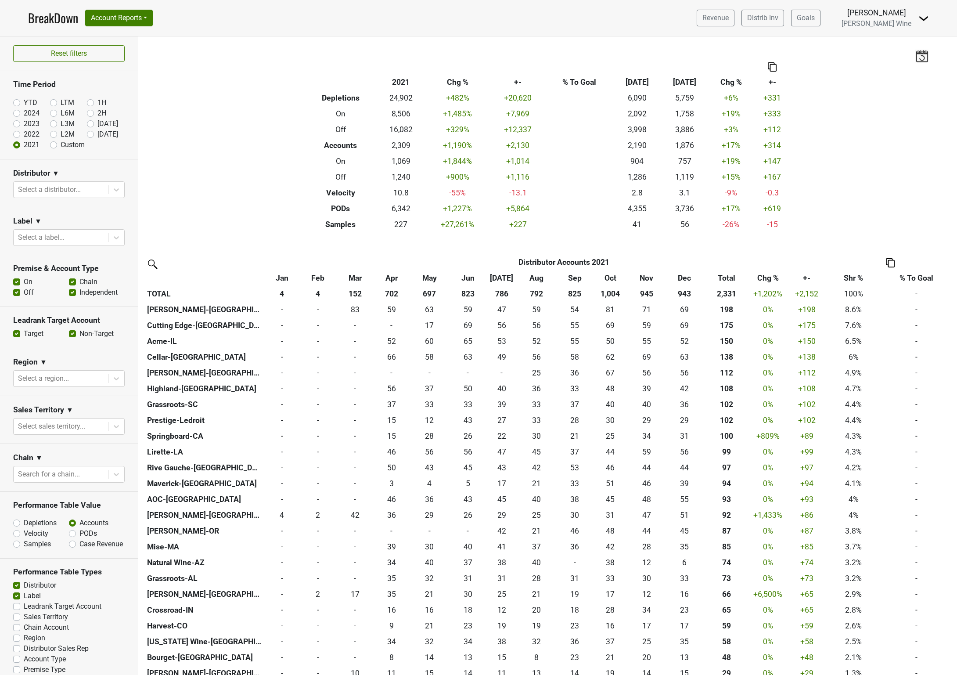
click at [251, 202] on div "Filters Breakdown Type 2021 Chg % +- % To Goal Aug ‘[DATE] Chg % +- Depletions …" at bounding box center [547, 355] width 819 height 638
